Goal: Transaction & Acquisition: Purchase product/service

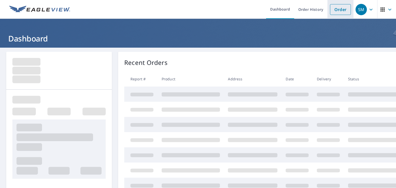
click at [335, 10] on link "Order" at bounding box center [340, 9] width 21 height 11
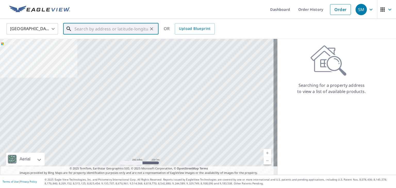
click at [99, 29] on input "text" at bounding box center [110, 29] width 73 height 14
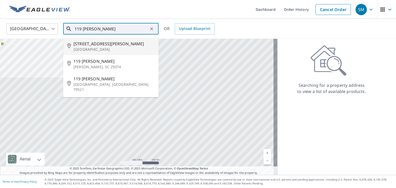
click at [91, 45] on span "[STREET_ADDRESS][PERSON_NAME]" at bounding box center [113, 44] width 81 height 6
type input "[STREET_ADDRESS][PERSON_NAME]"
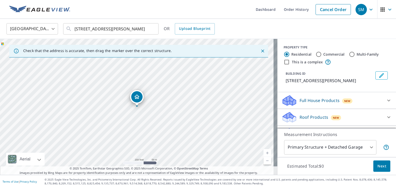
click at [383, 122] on div at bounding box center [389, 117] width 12 height 12
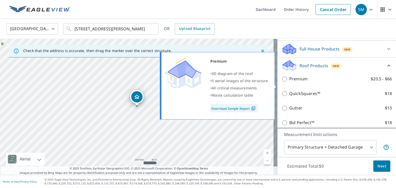
click at [283, 82] on input "Premium $20.5 - $66" at bounding box center [285, 79] width 8 height 6
checkbox input "true"
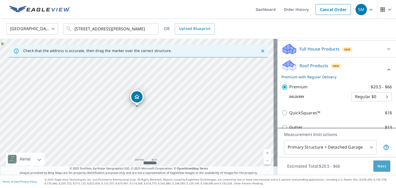
click at [379, 164] on span "Next" at bounding box center [381, 166] width 9 height 6
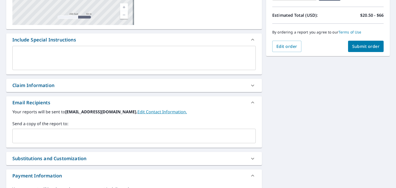
scroll to position [129, 0]
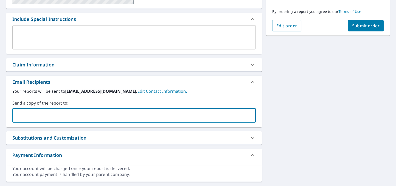
click at [40, 116] on input "text" at bounding box center [130, 116] width 231 height 10
type input "[PERSON_NAME][EMAIL_ADDRESS][PERSON_NAME][DOMAIN_NAME]"
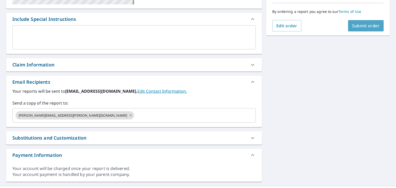
click at [358, 26] on span "Submit order" at bounding box center [366, 26] width 28 height 6
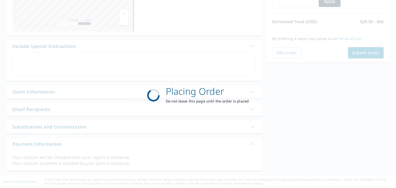
scroll to position [101, 0]
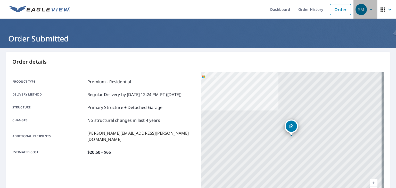
click at [368, 10] on icon "button" at bounding box center [371, 9] width 6 height 6
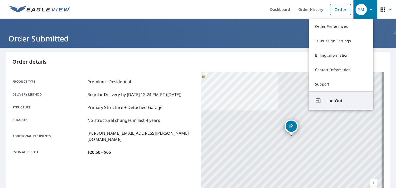
click at [332, 101] on span "Log Out" at bounding box center [346, 101] width 41 height 6
